Goal: Book appointment/travel/reservation

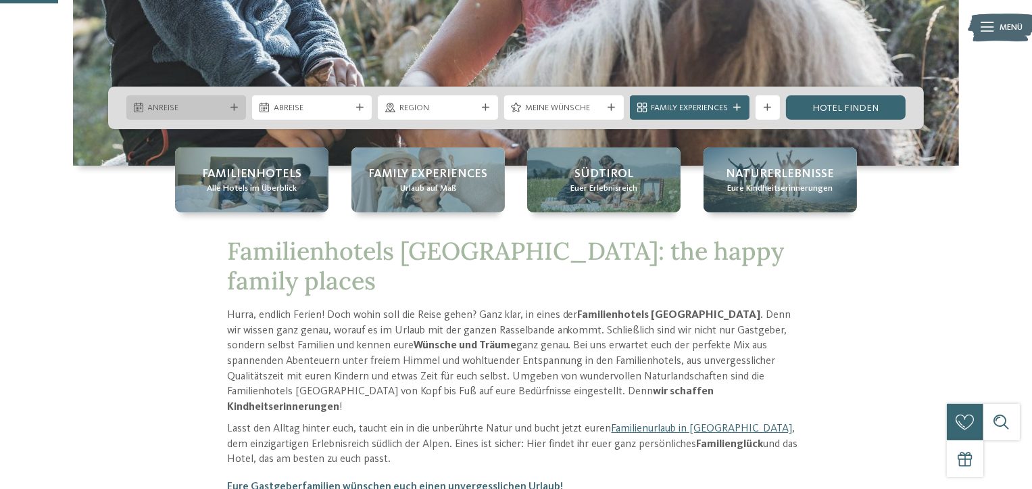
scroll to position [293, 0]
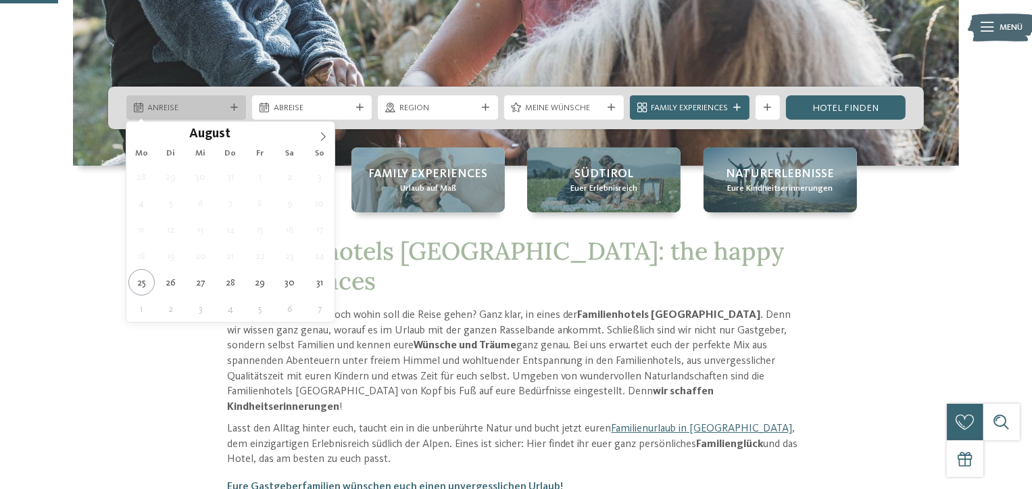
click at [238, 107] on div at bounding box center [234, 107] width 12 height 7
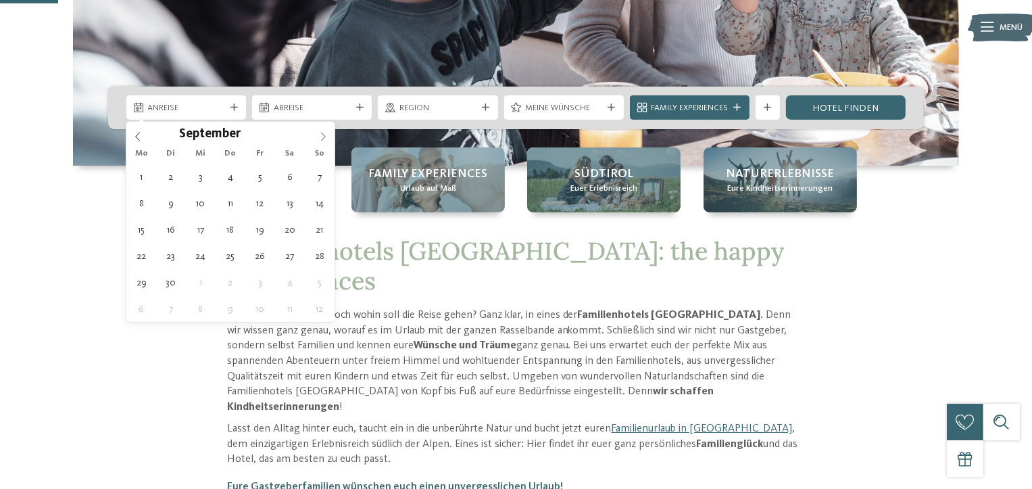
click at [319, 136] on icon at bounding box center [322, 136] width 9 height 9
type input "****"
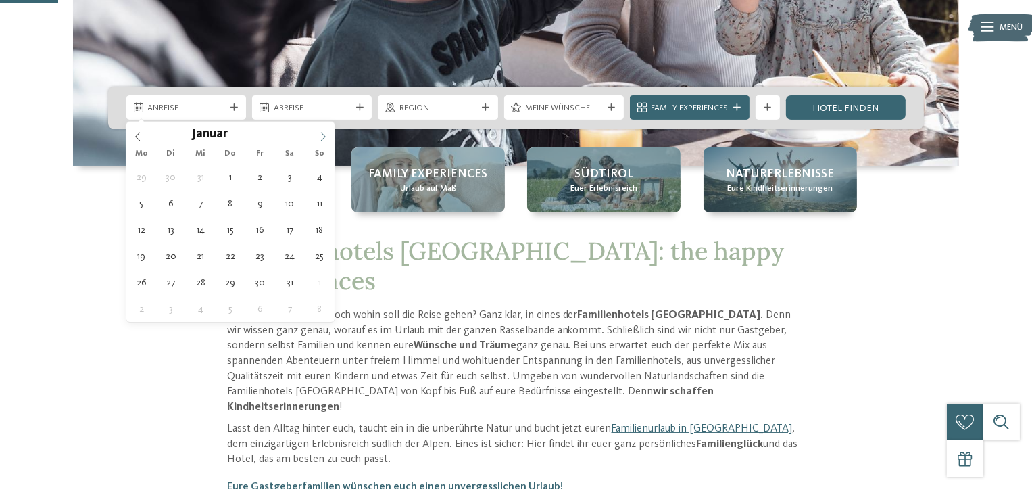
click at [319, 136] on icon at bounding box center [322, 136] width 9 height 9
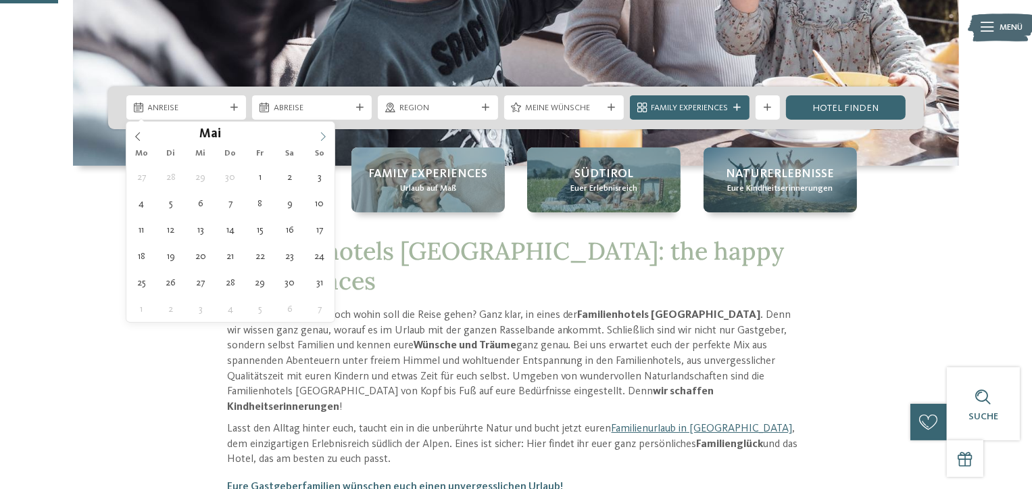
click at [319, 136] on icon at bounding box center [322, 136] width 9 height 9
type div "[DATE]"
type input "****"
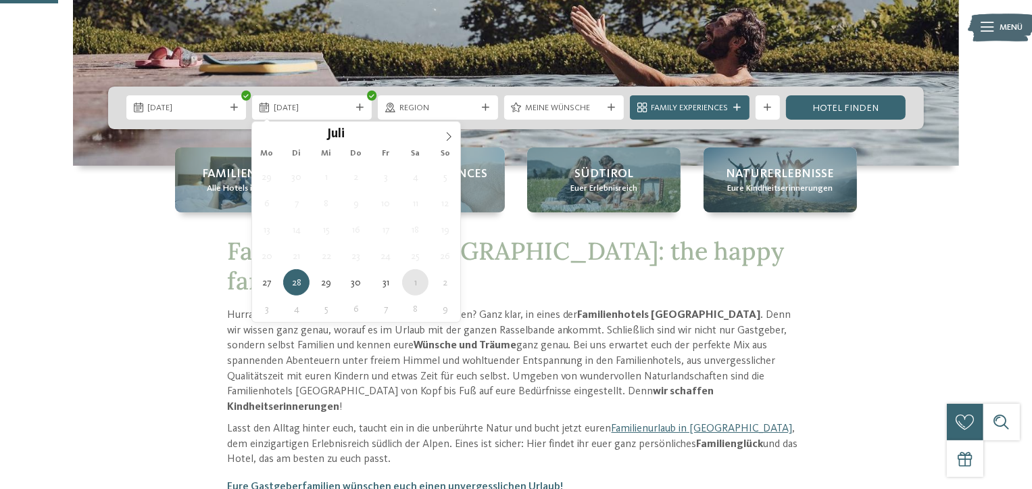
type div "[DATE]"
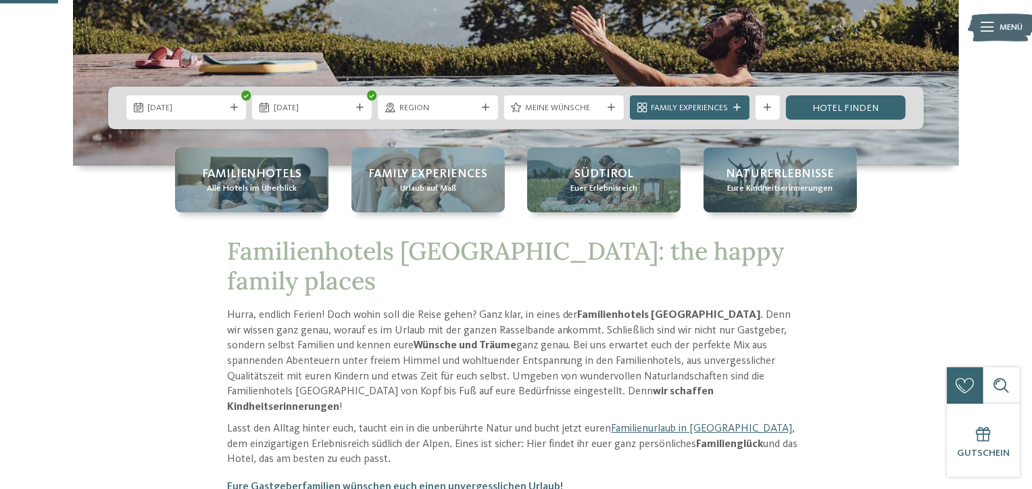
click at [439, 112] on span "Region" at bounding box center [438, 108] width 77 height 12
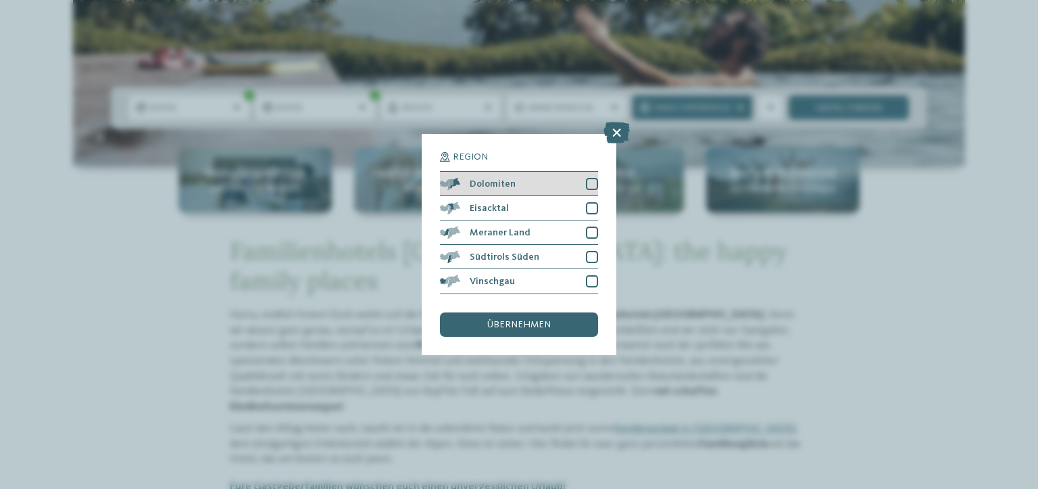
click at [595, 185] on div at bounding box center [592, 184] width 12 height 12
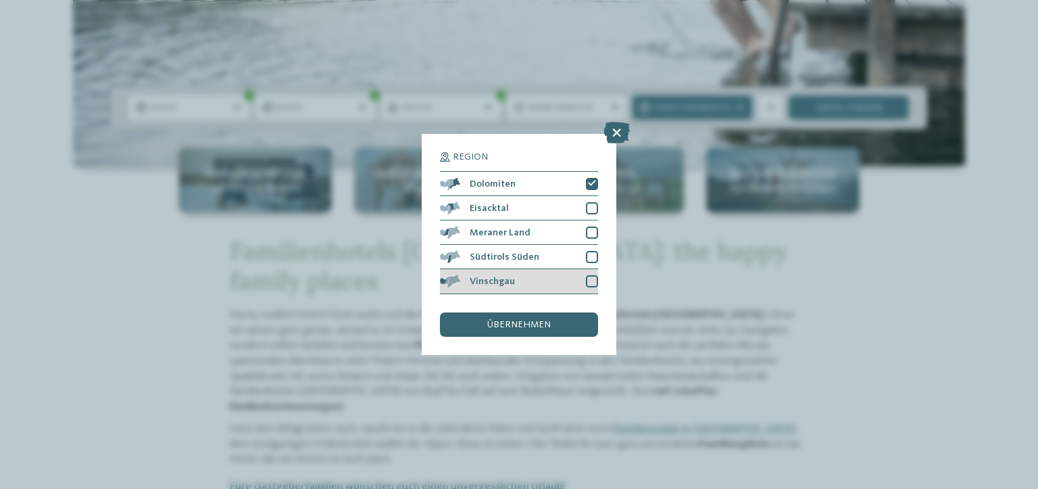
click at [591, 277] on div at bounding box center [592, 281] width 12 height 12
click at [614, 136] on icon at bounding box center [617, 133] width 26 height 22
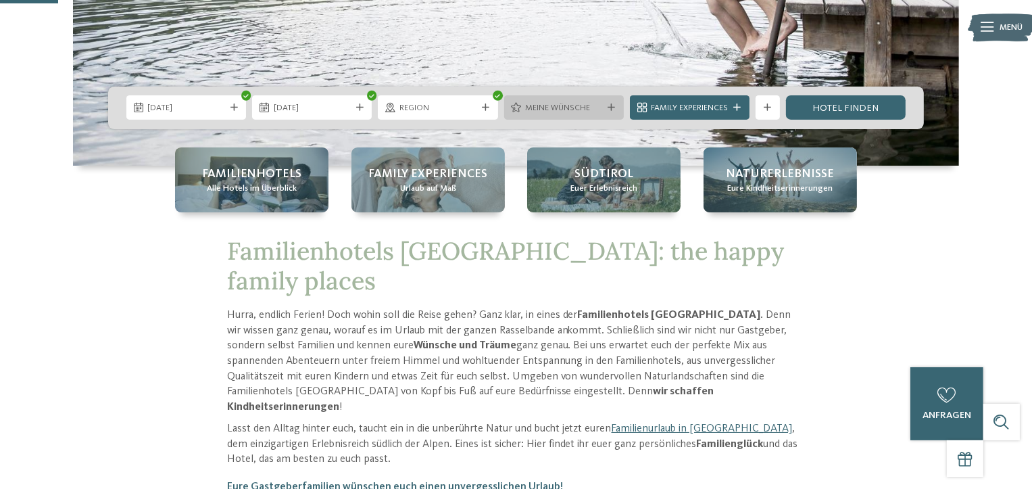
click at [608, 99] on div "Meine Wünsche" at bounding box center [564, 107] width 120 height 24
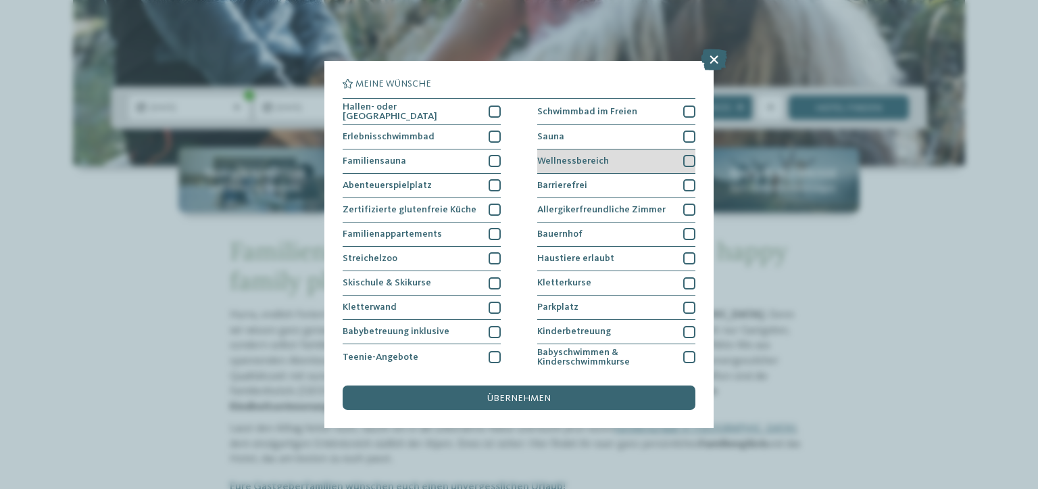
click at [683, 155] on div at bounding box center [689, 161] width 12 height 12
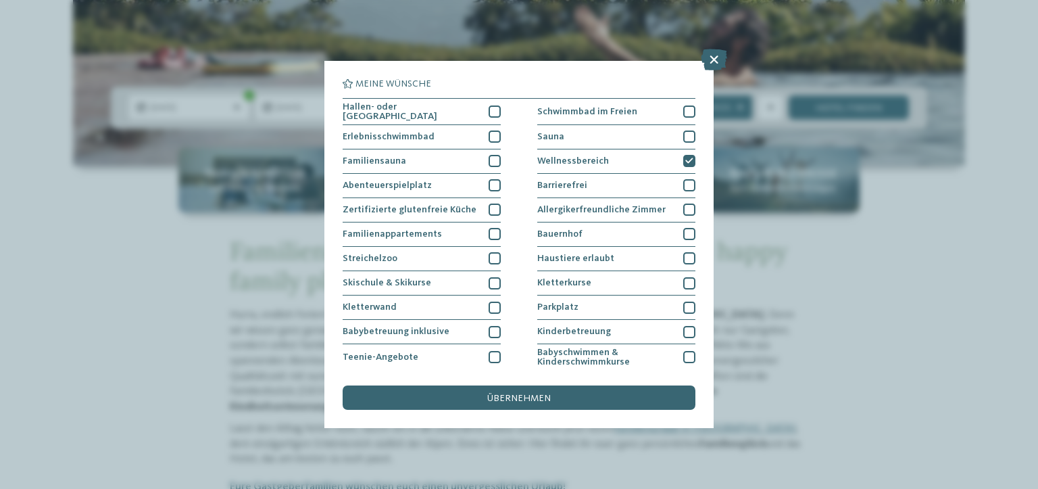
click at [549, 396] on span "übernehmen" at bounding box center [519, 397] width 64 height 9
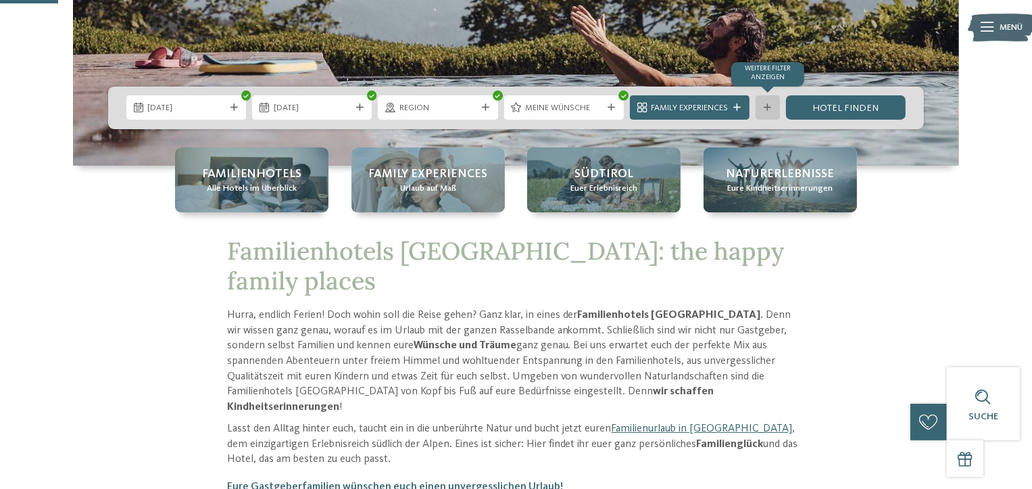
click at [773, 107] on div at bounding box center [768, 107] width 12 height 7
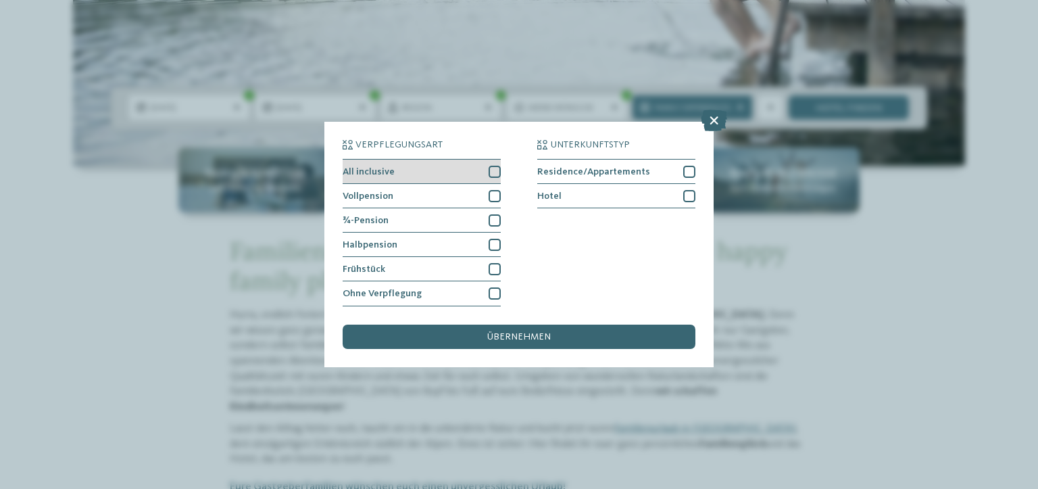
click at [495, 171] on div at bounding box center [495, 172] width 12 height 12
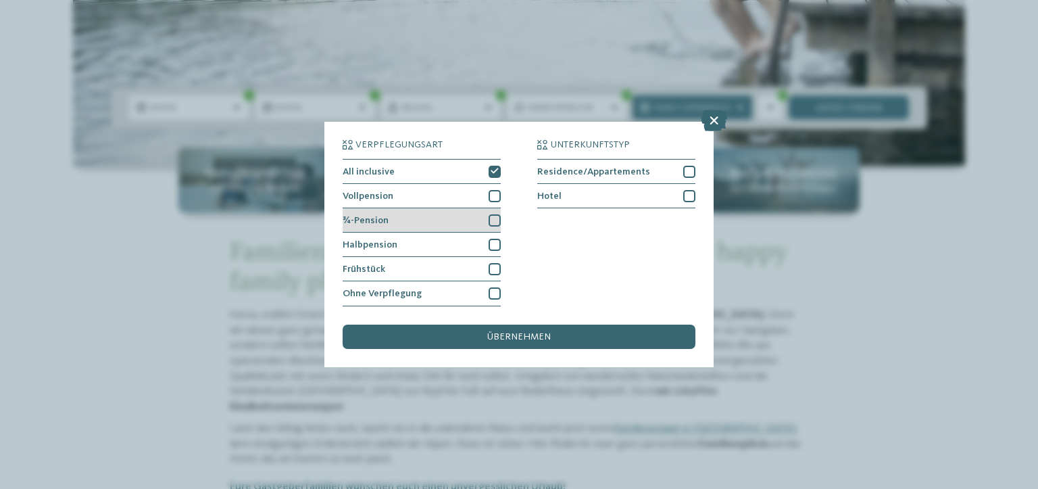
click at [492, 219] on div at bounding box center [495, 220] width 12 height 12
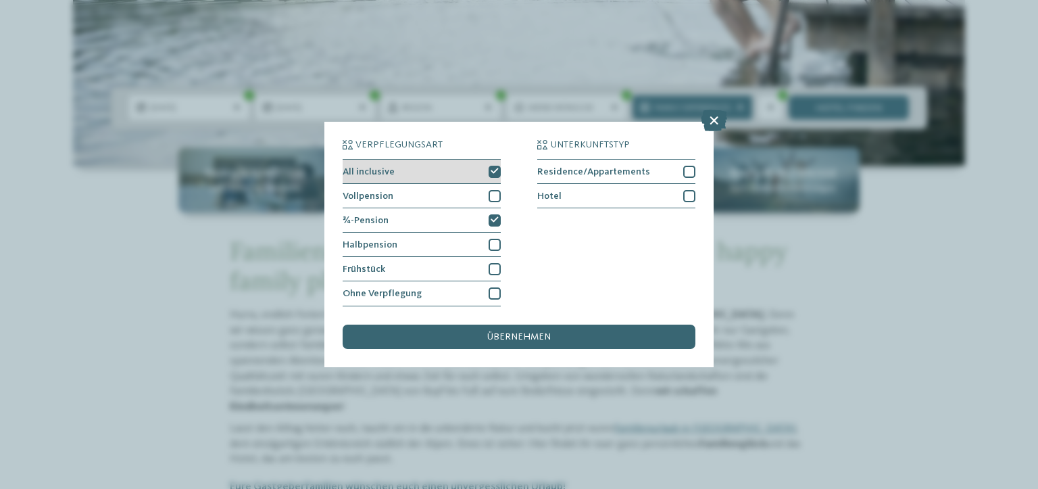
drag, startPoint x: 490, startPoint y: 170, endPoint x: 495, endPoint y: 178, distance: 9.4
click at [489, 171] on div at bounding box center [495, 172] width 12 height 12
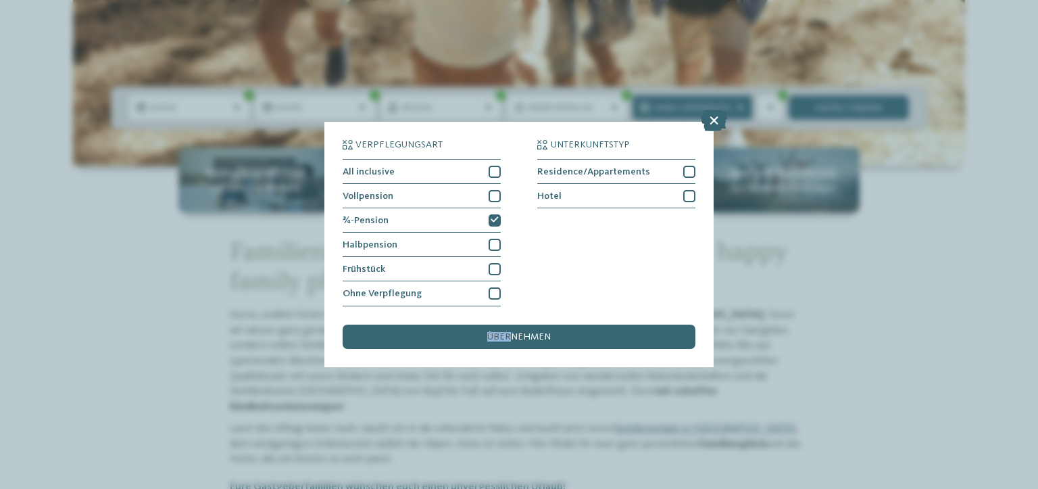
drag, startPoint x: 511, startPoint y: 331, endPoint x: 606, endPoint y: 241, distance: 130.1
click at [606, 241] on div "Verpflegungsart All inclusive Vollpension ¾-Pension" at bounding box center [519, 244] width 353 height 208
click at [689, 197] on div at bounding box center [689, 196] width 12 height 12
click at [607, 334] on div "übernehmen" at bounding box center [519, 336] width 353 height 24
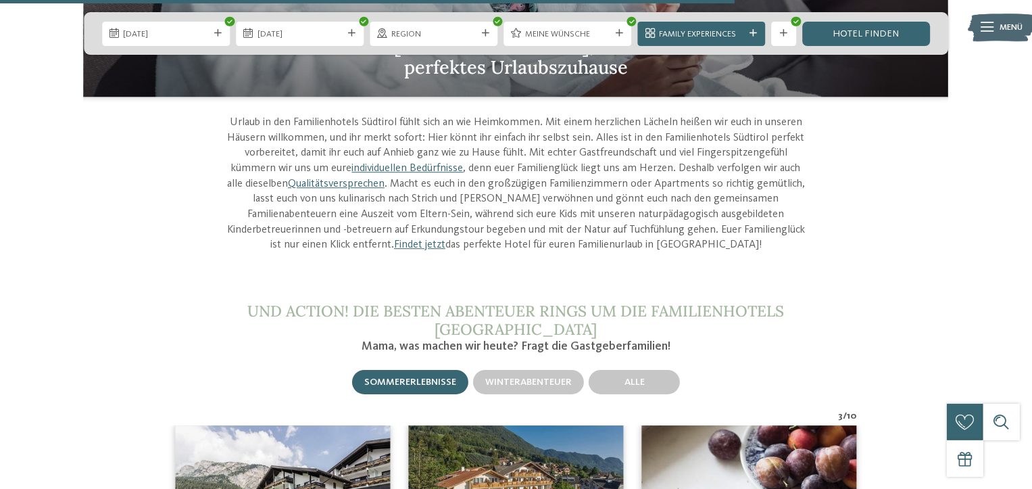
scroll to position [3990, 0]
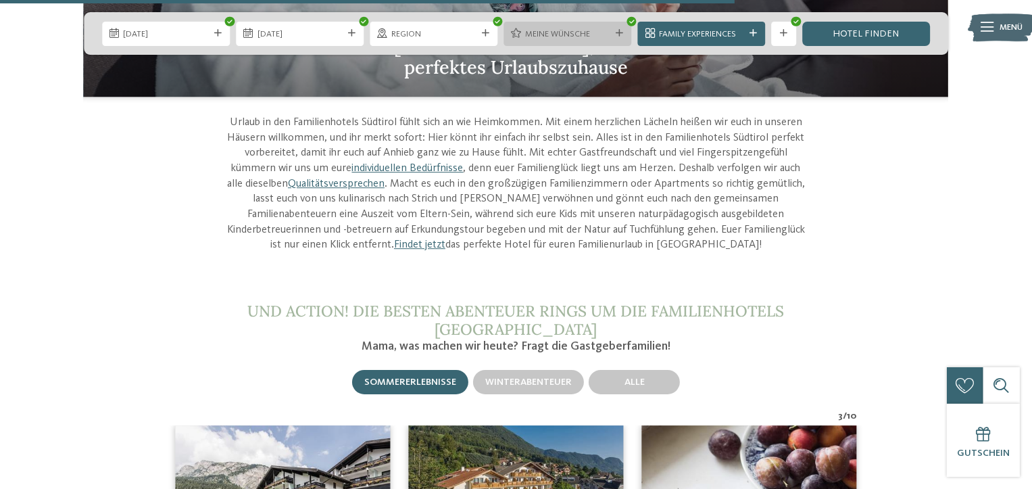
click at [558, 28] on span "Meine Wünsche" at bounding box center [567, 34] width 85 height 12
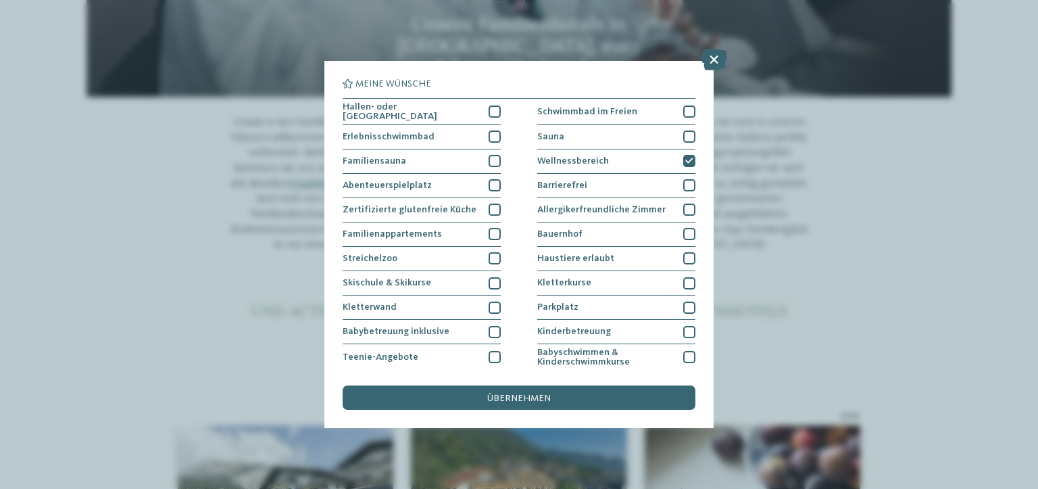
click at [560, 410] on div "übernehmen" at bounding box center [519, 397] width 353 height 24
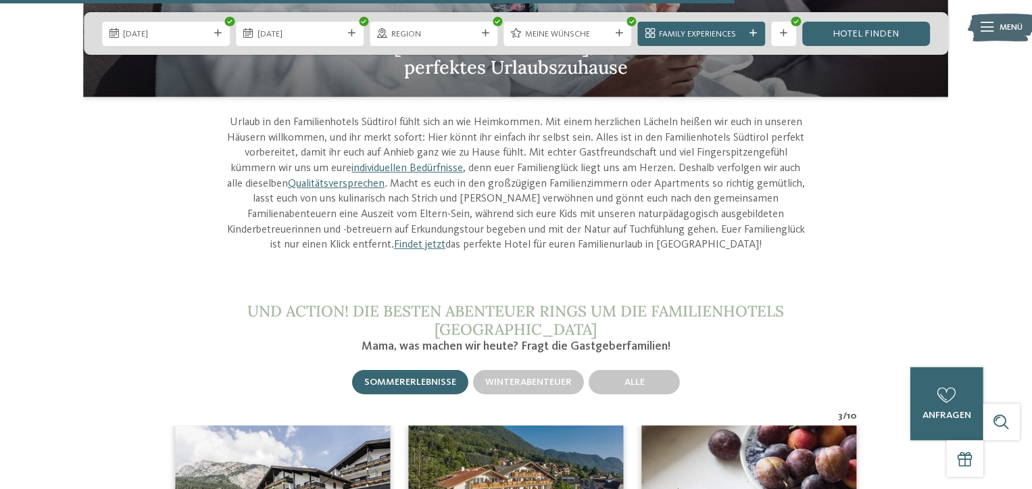
click at [452, 370] on div "Sommererlebnisse" at bounding box center [410, 382] width 116 height 24
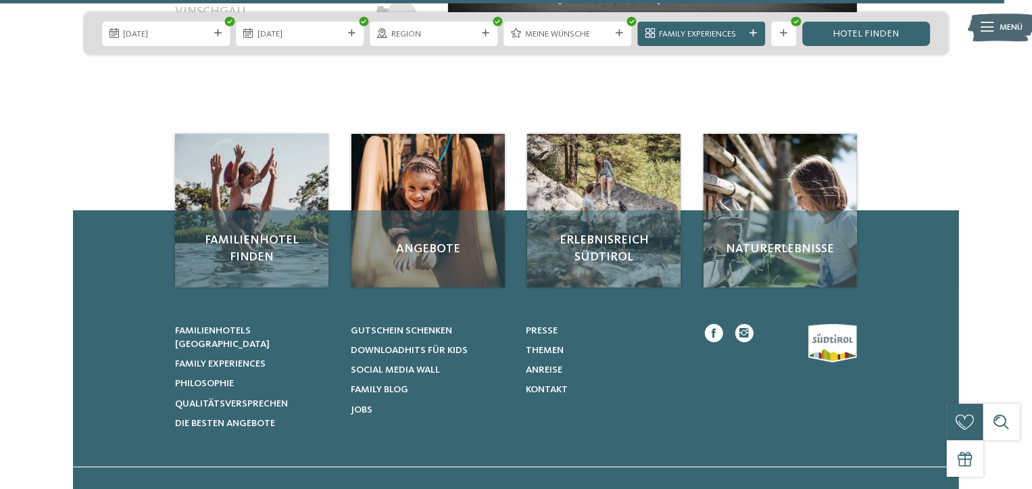
scroll to position [5456, 0]
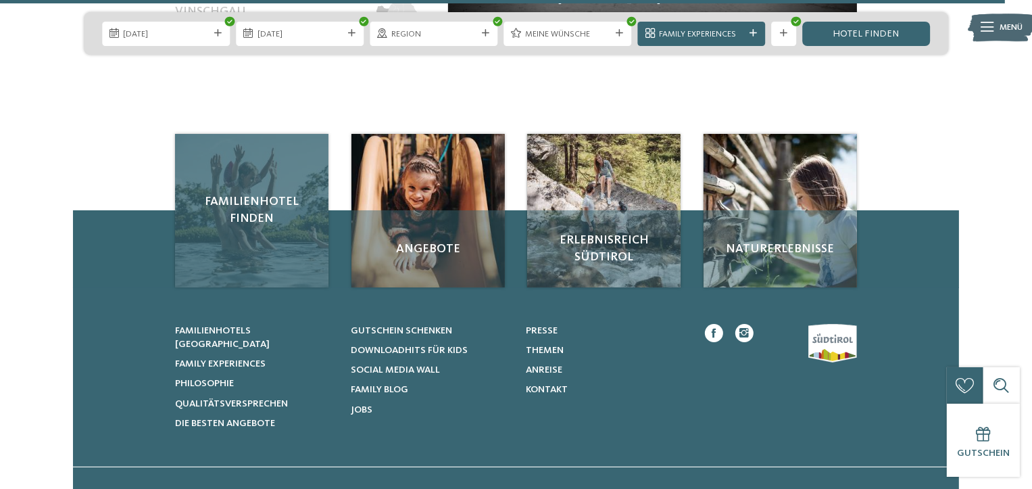
click at [299, 207] on div "Familienhotel finden" at bounding box center [251, 210] width 153 height 153
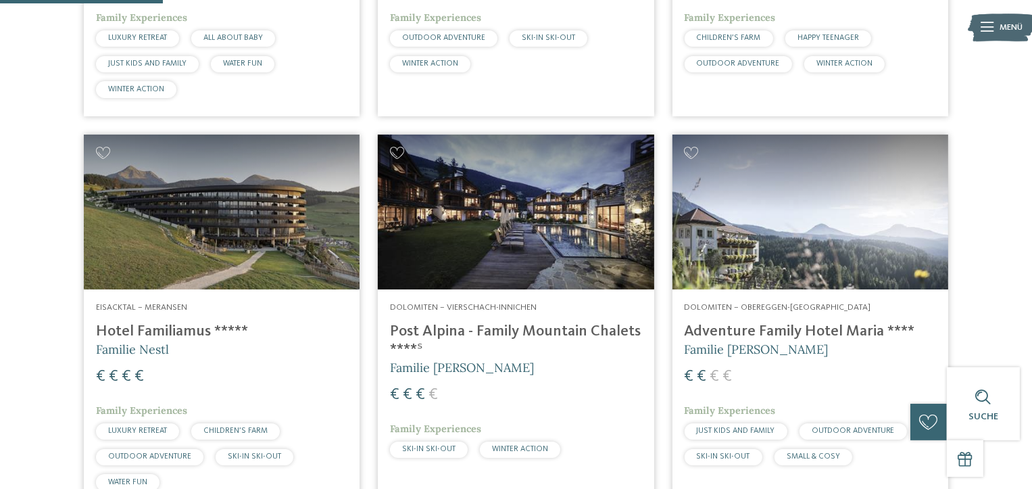
scroll to position [660, 0]
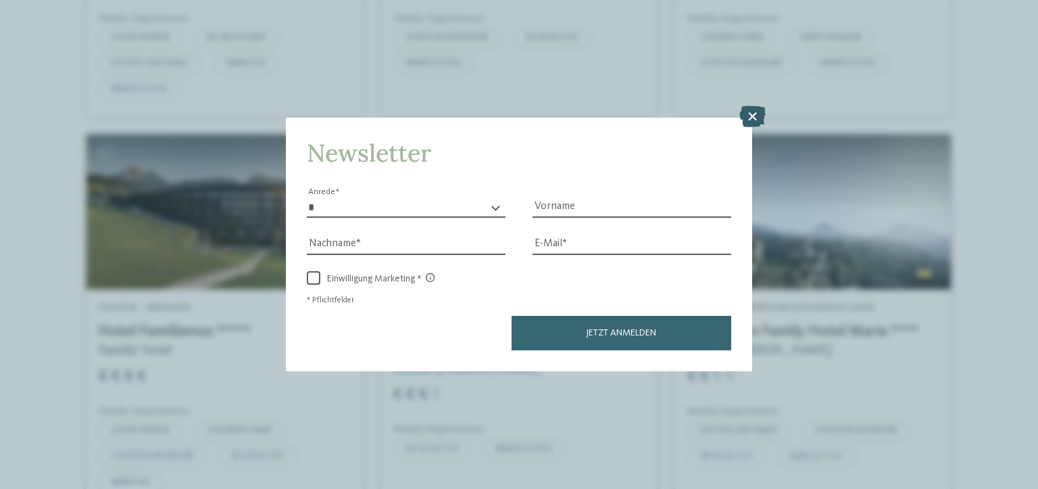
click at [756, 121] on icon at bounding box center [753, 116] width 26 height 22
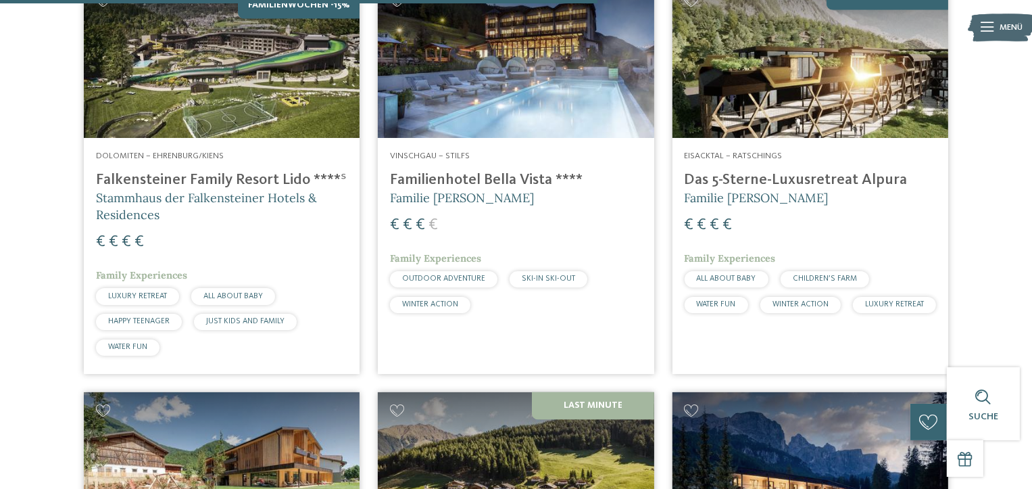
scroll to position [2419, 0]
click at [283, 91] on img at bounding box center [222, 59] width 276 height 155
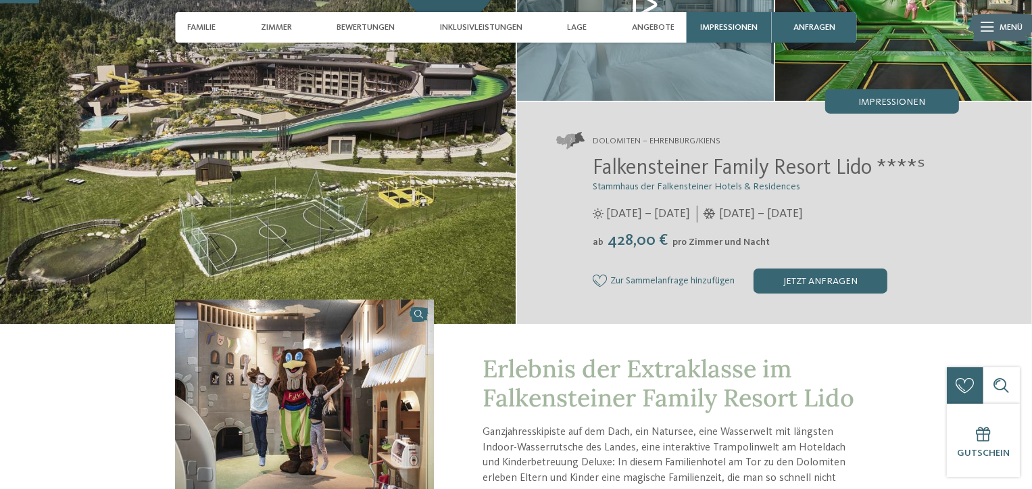
scroll to position [146, 0]
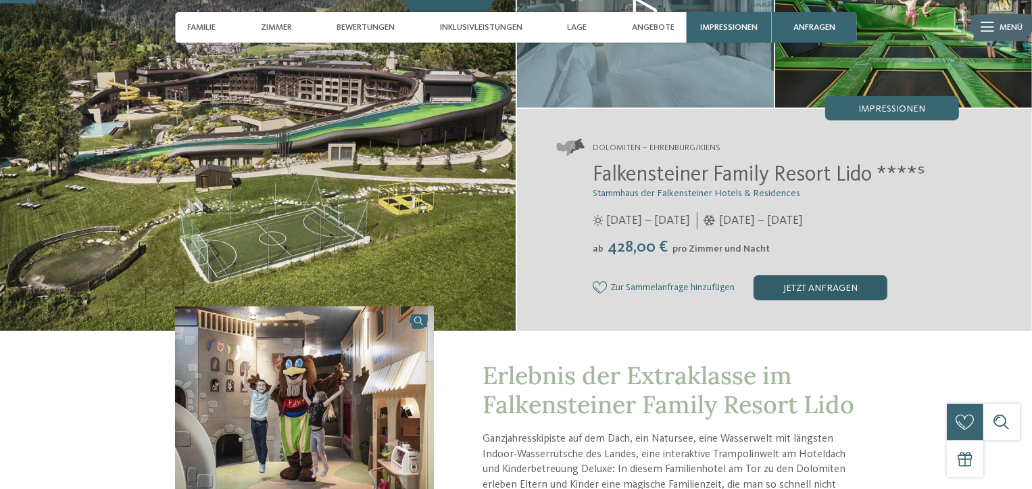
click at [781, 278] on div "jetzt anfragen" at bounding box center [821, 287] width 134 height 24
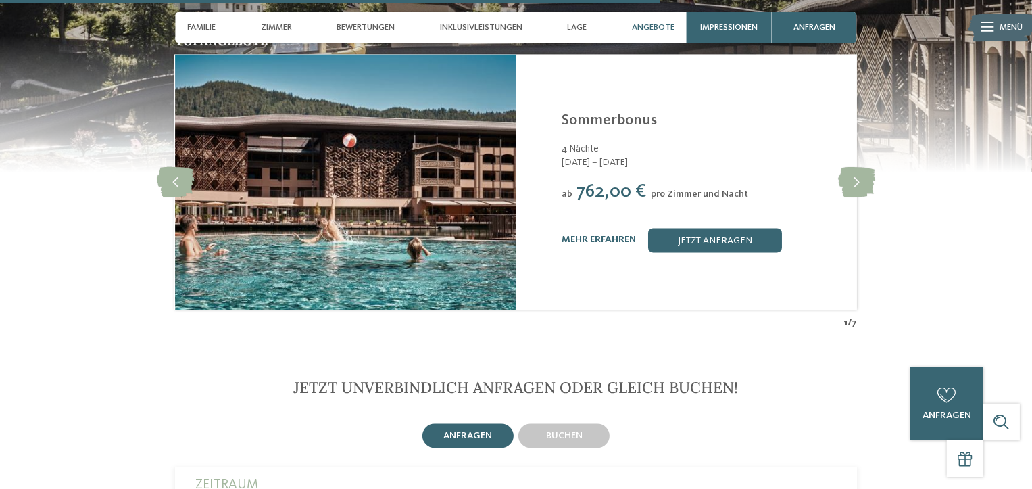
scroll to position [2705, 0]
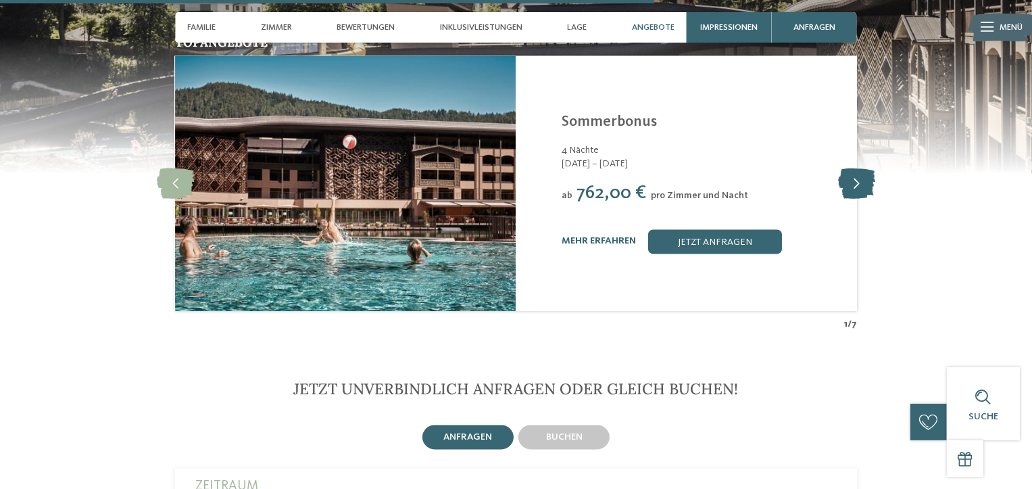
click at [852, 168] on icon at bounding box center [856, 183] width 37 height 30
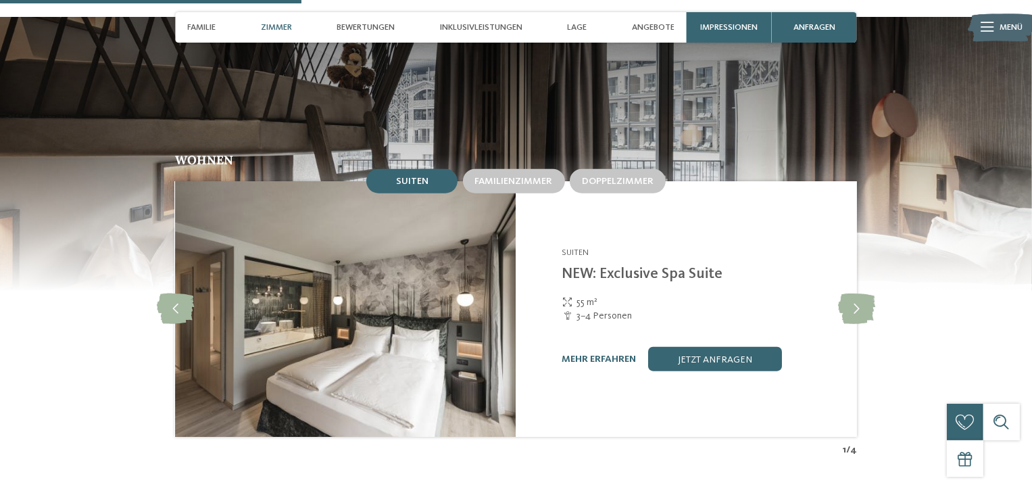
scroll to position [1247, 0]
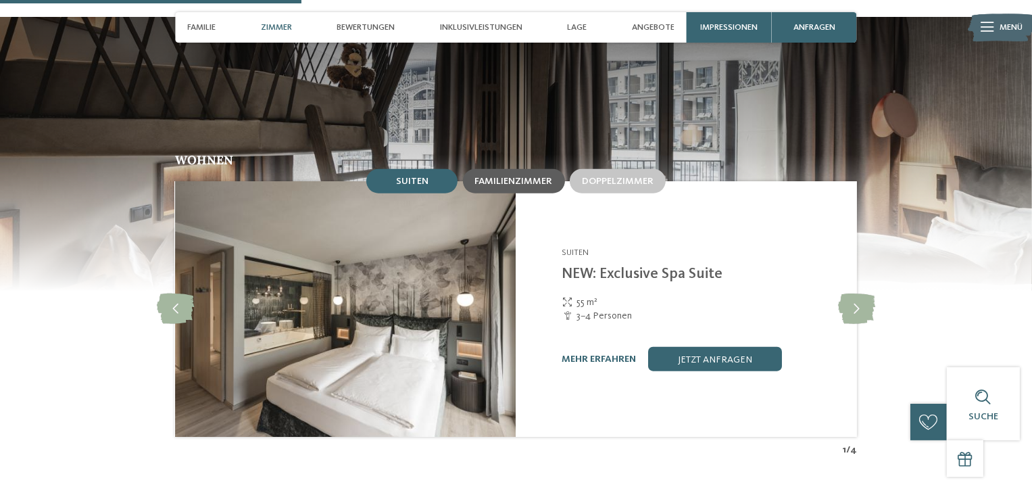
click at [516, 169] on div "Familienzimmer" at bounding box center [514, 181] width 102 height 24
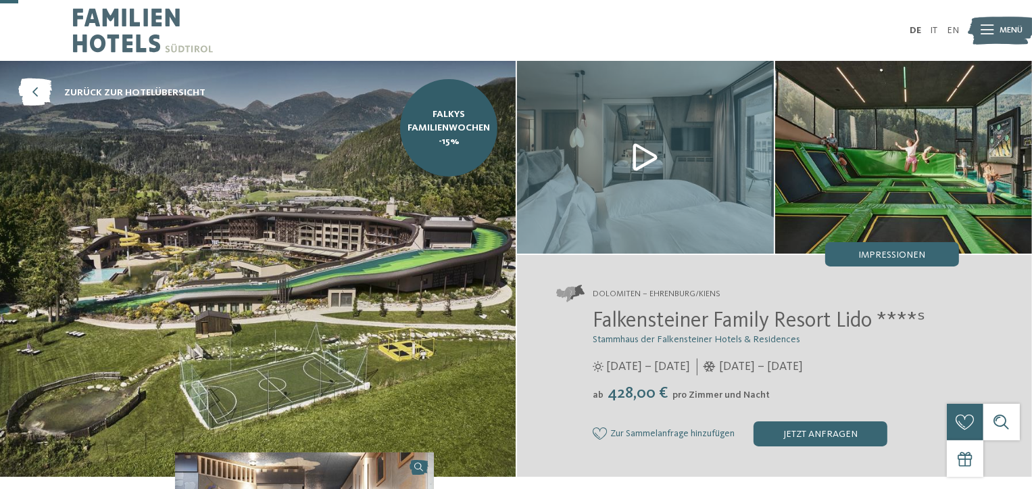
scroll to position [0, 0]
click at [438, 147] on link "Falkys Familienwochen -15%" at bounding box center [448, 127] width 97 height 97
